Goal: Task Accomplishment & Management: Complete application form

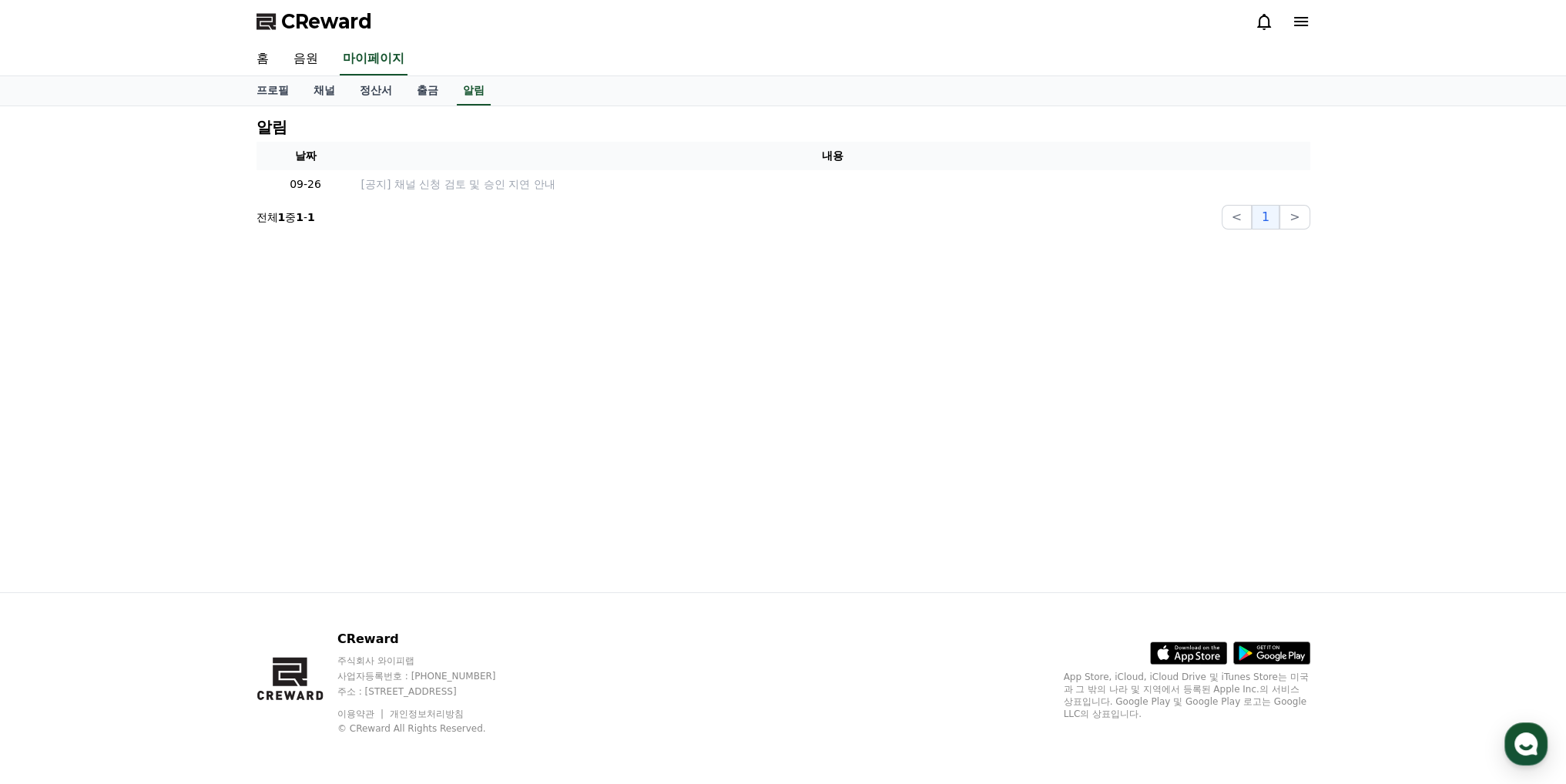
click at [99, 601] on div "CReward 주식회사 와이피랩 사업자등록번호 : 655-81-03655 주소 : 경기도 김포시 양촌읍 양곡로 495, 3층 305-비이16호…" at bounding box center [783, 688] width 1566 height 192
click at [314, 84] on link "채널" at bounding box center [324, 91] width 46 height 29
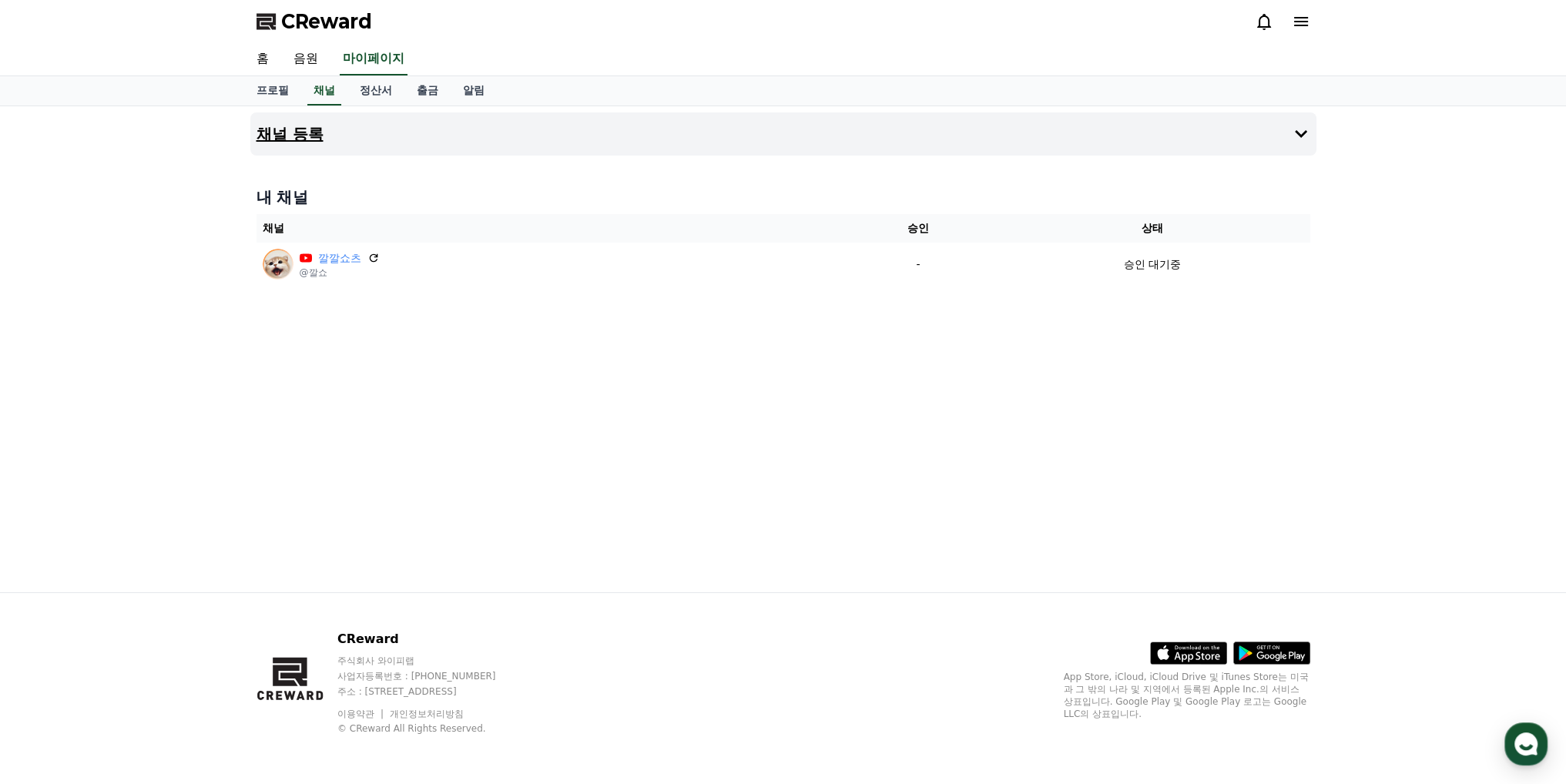
click at [556, 136] on button "채널 등록" at bounding box center [783, 134] width 1066 height 43
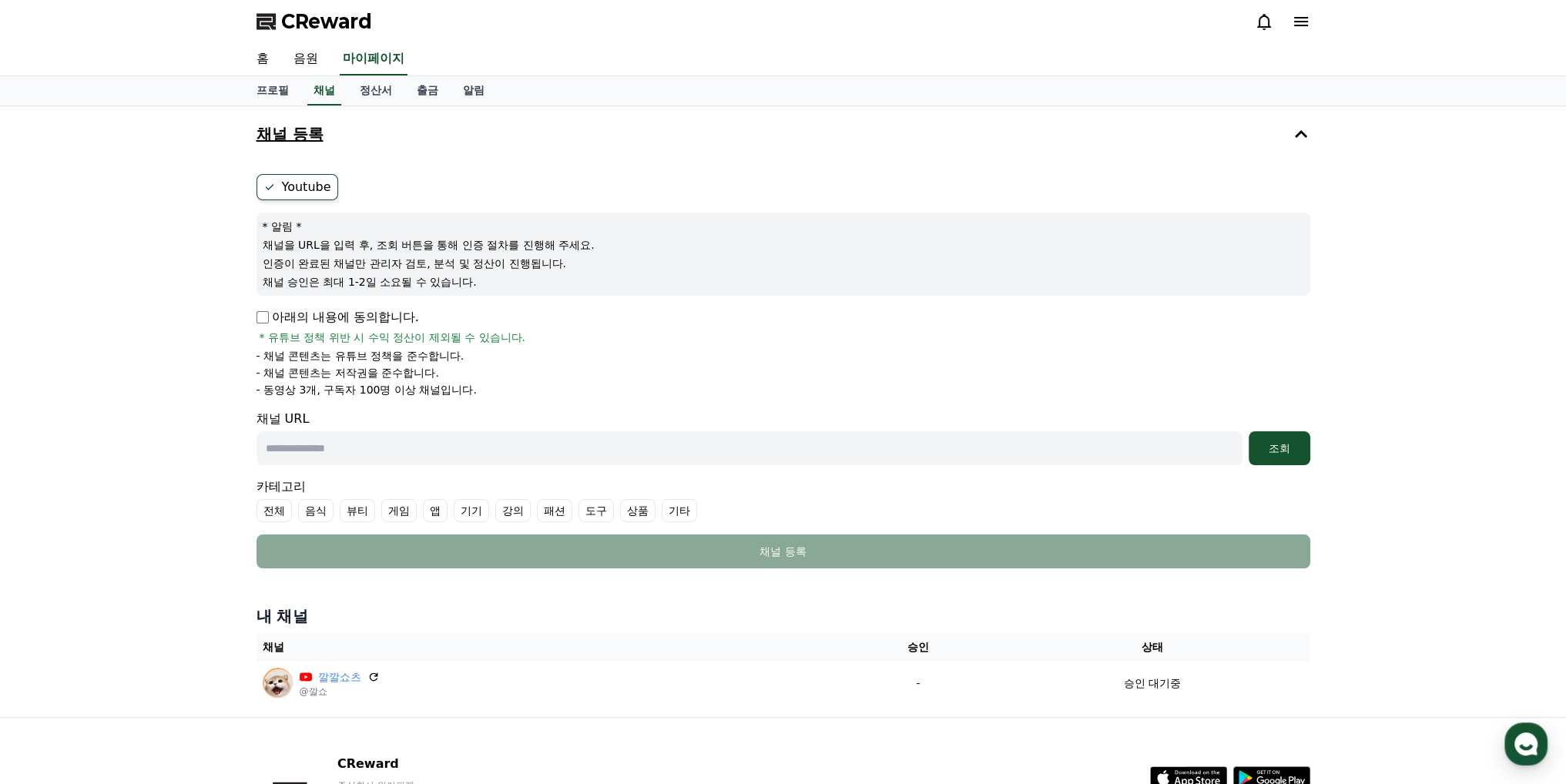
click at [556, 136] on button "채널 등록" at bounding box center [783, 134] width 1066 height 43
